Goal: Navigation & Orientation: Find specific page/section

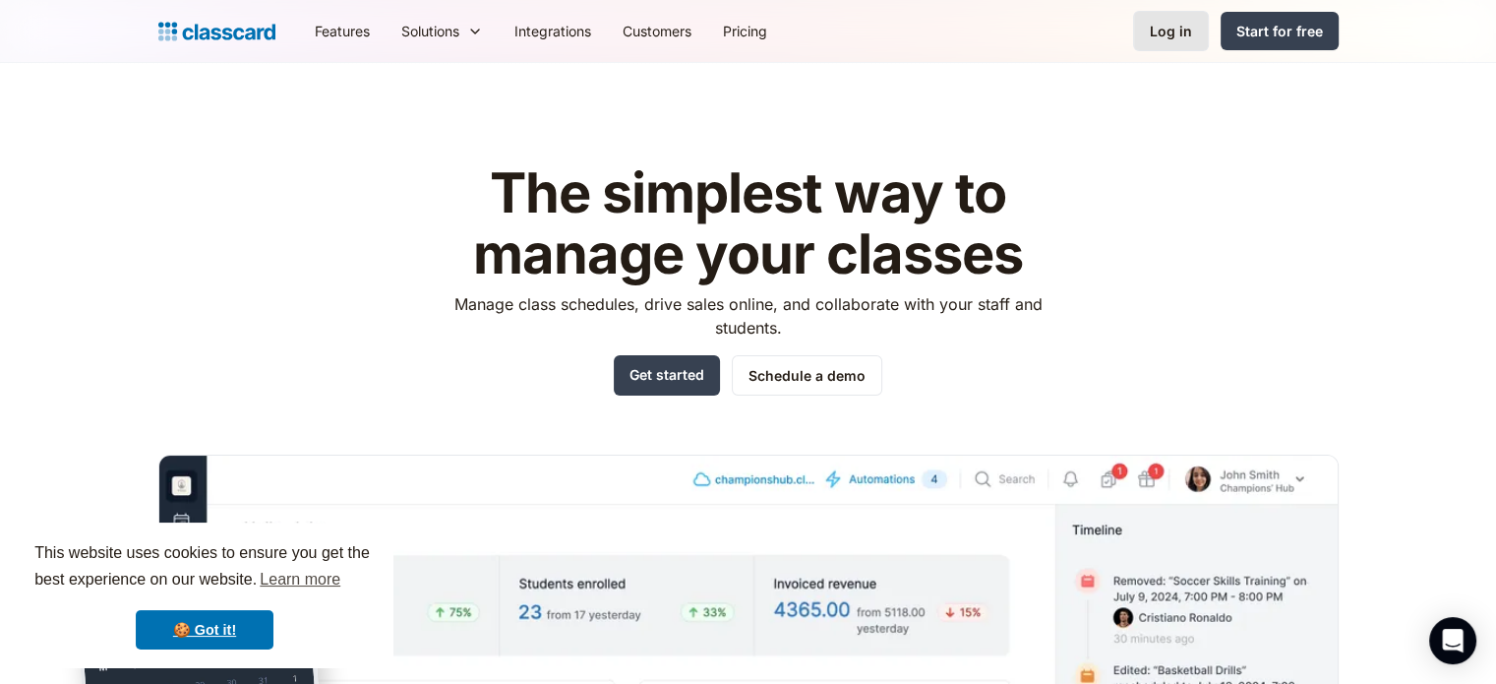
click at [1164, 31] on div "Log in" at bounding box center [1171, 31] width 42 height 21
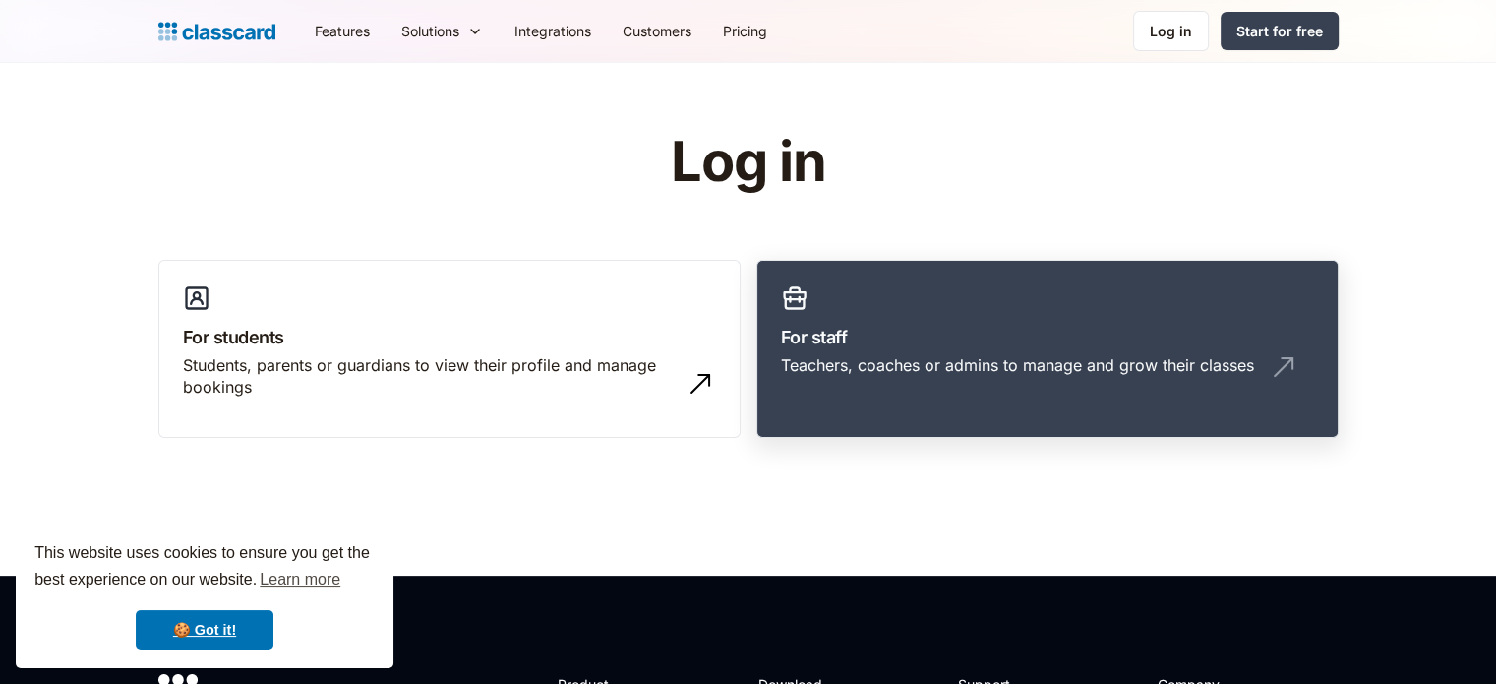
click at [1017, 343] on h3 "For staff" at bounding box center [1047, 337] width 533 height 27
